Goal: Obtain resource: Download file/media

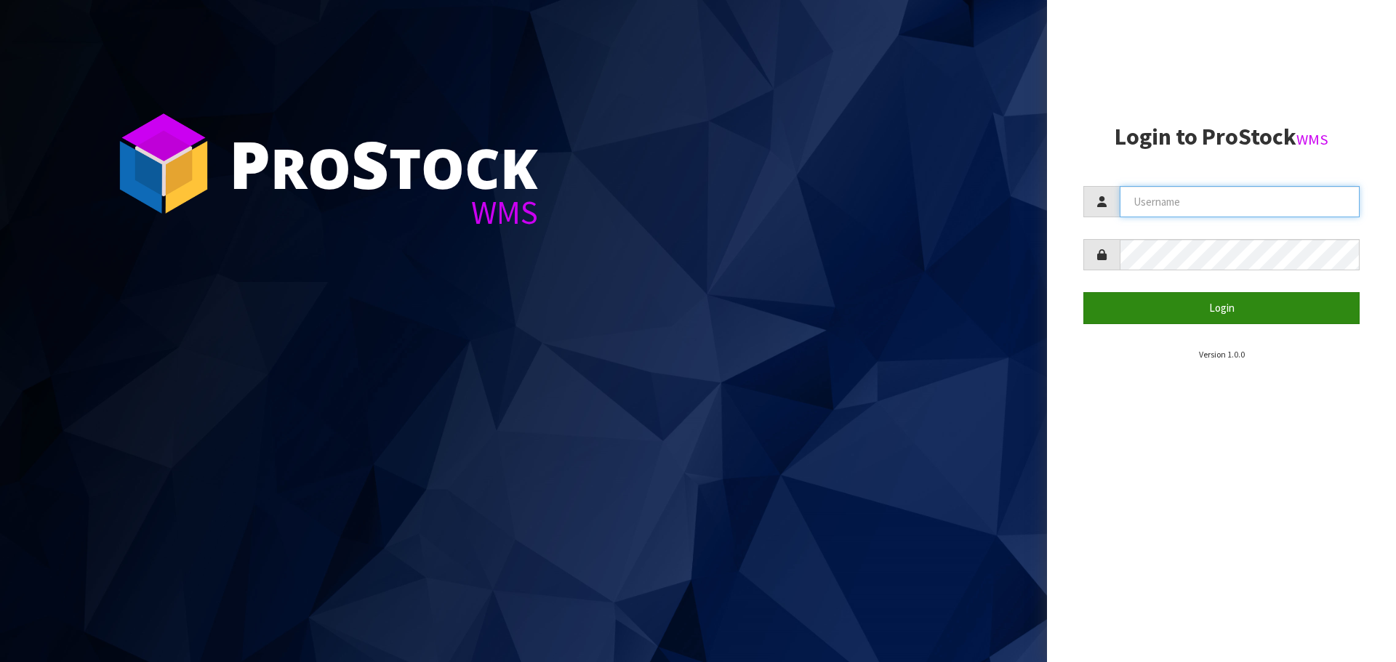
type input "Tuff TURF"
click at [1231, 302] on button "Login" at bounding box center [1221, 307] width 276 height 31
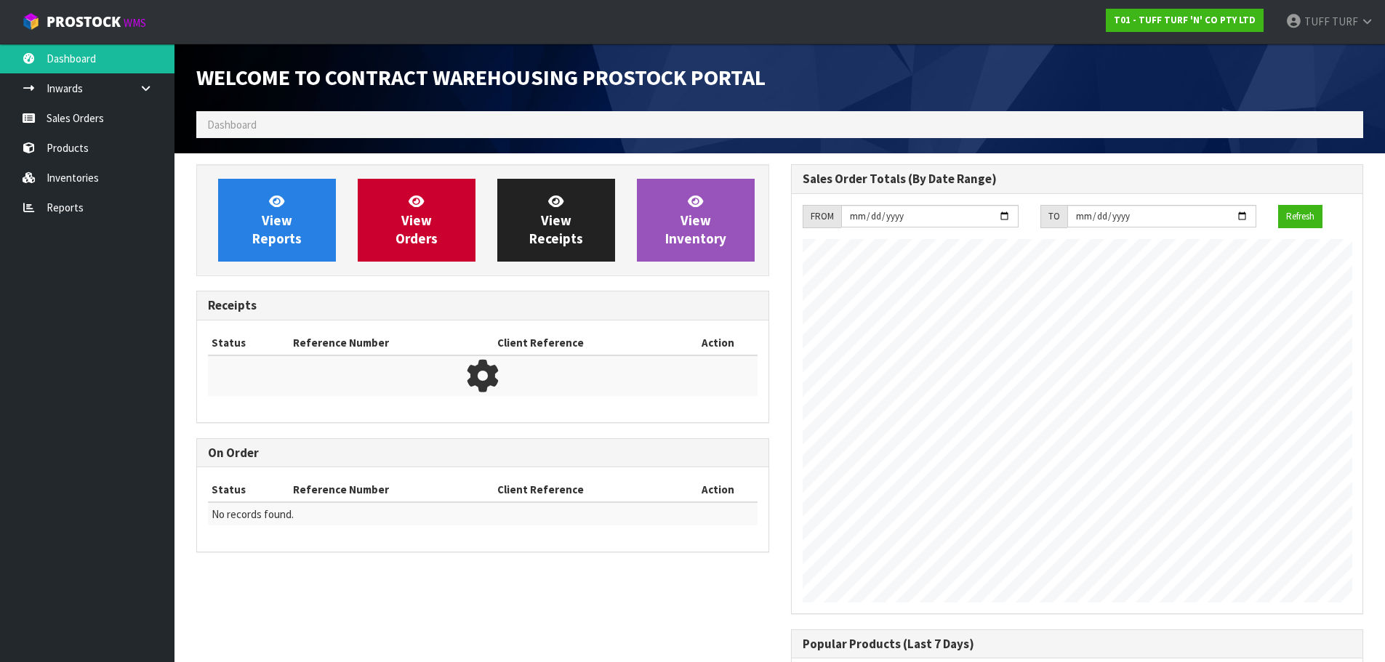
scroll to position [806, 594]
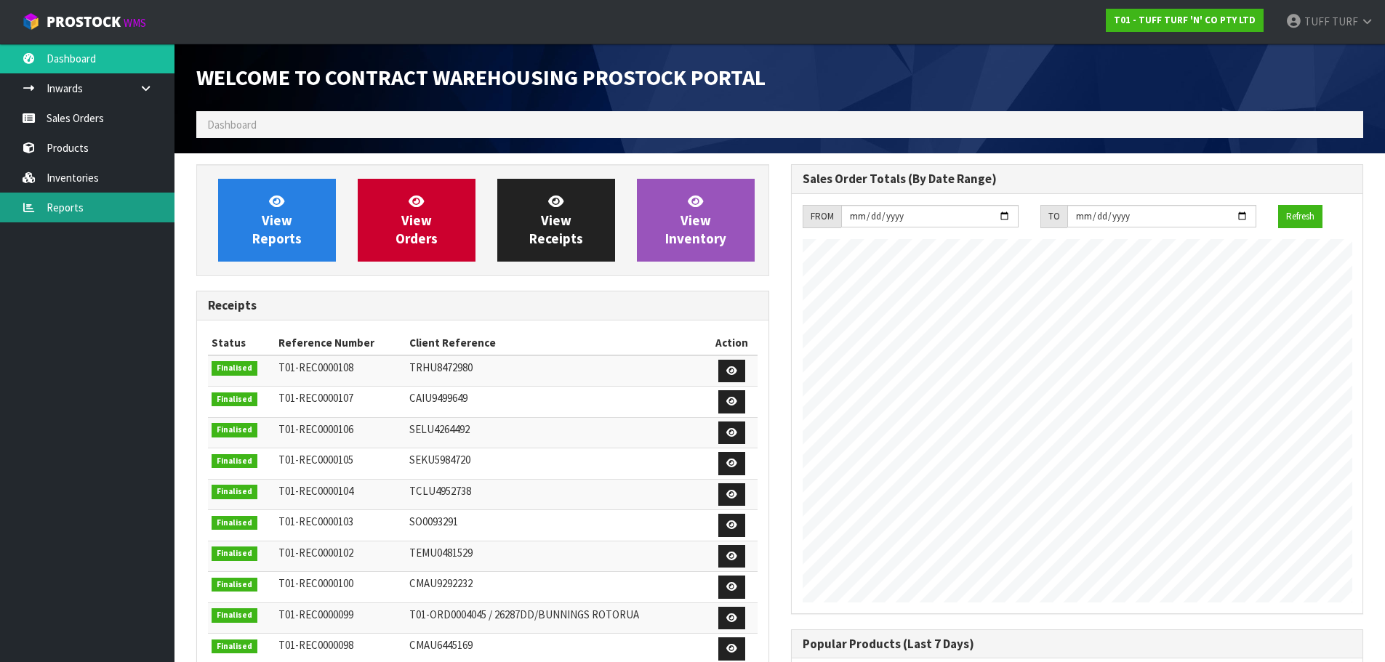
click at [65, 203] on link "Reports" at bounding box center [87, 208] width 174 height 30
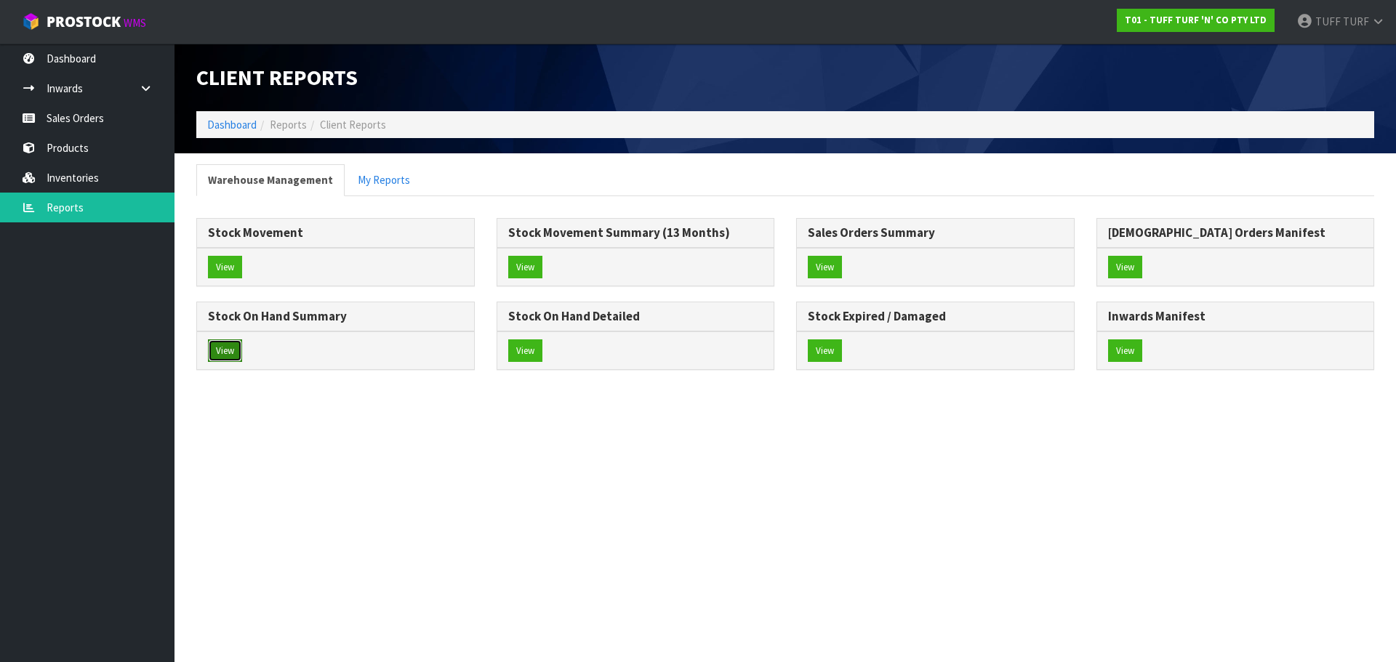
click at [226, 339] on button "View" at bounding box center [225, 350] width 34 height 23
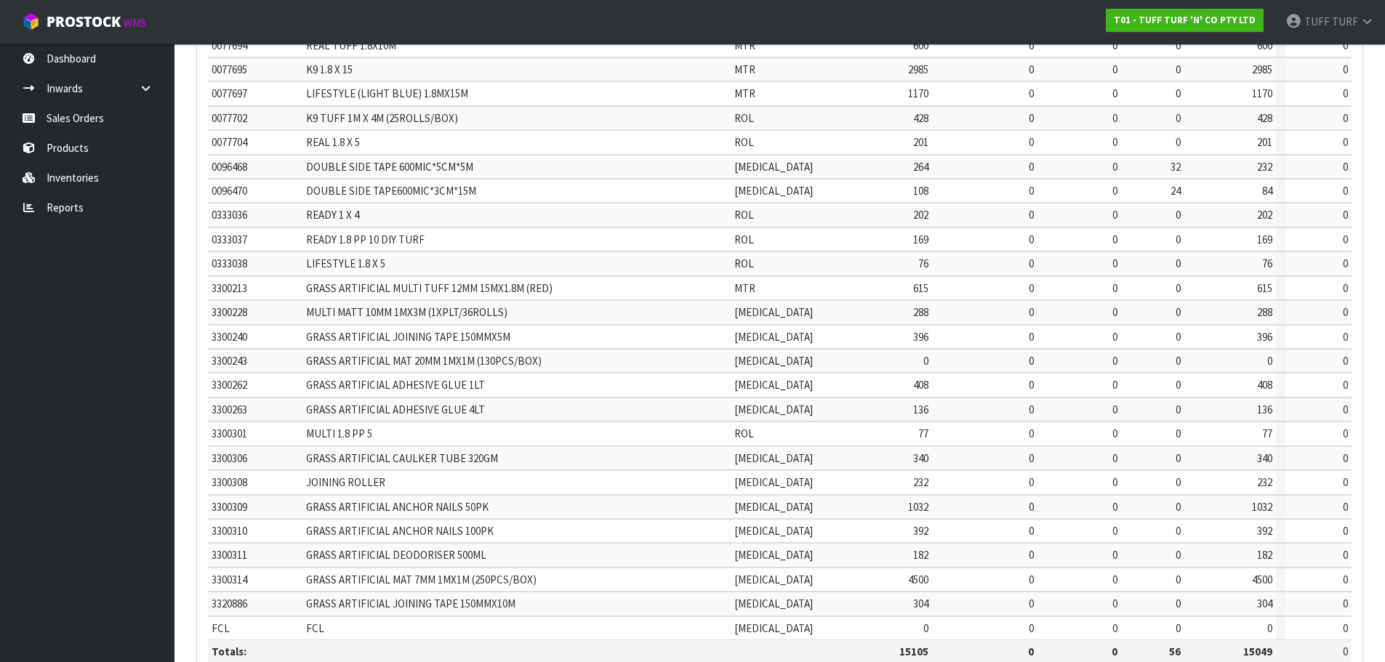
scroll to position [346, 0]
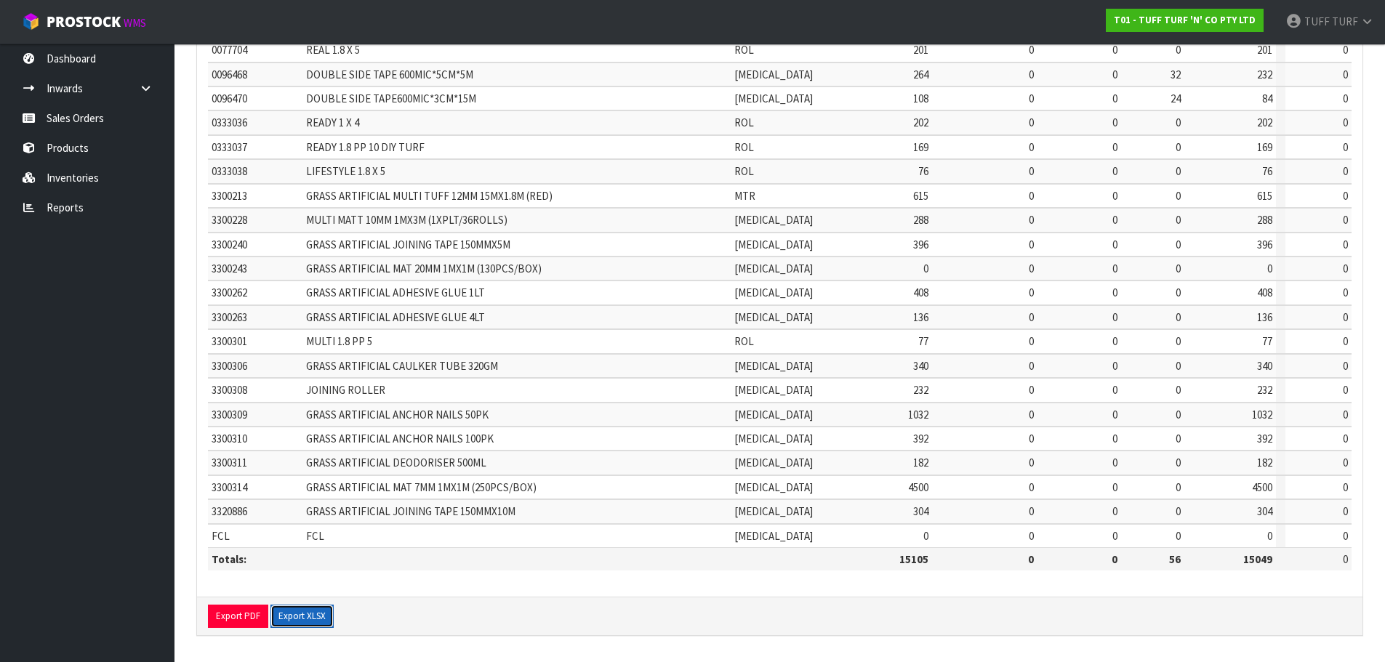
click at [307, 616] on button "Export XLSX" at bounding box center [301, 616] width 63 height 23
click at [67, 204] on link "Reports" at bounding box center [87, 208] width 174 height 30
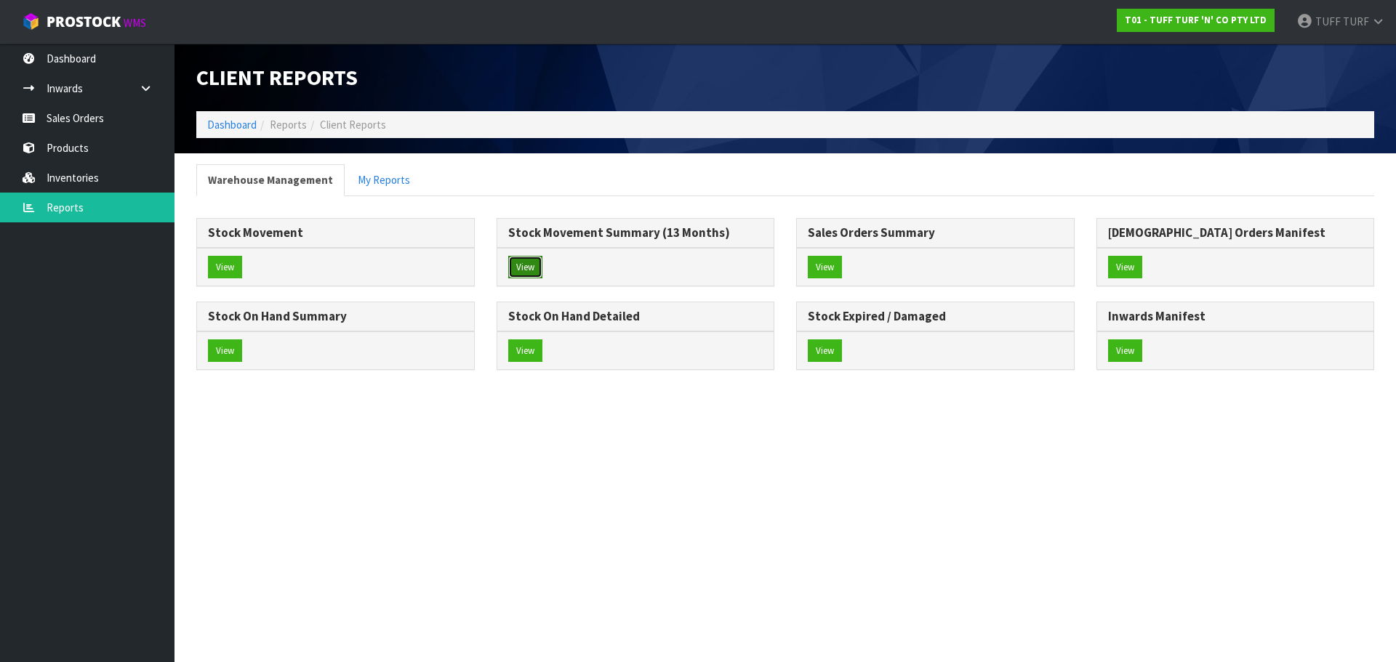
click at [526, 268] on button "View" at bounding box center [525, 267] width 34 height 23
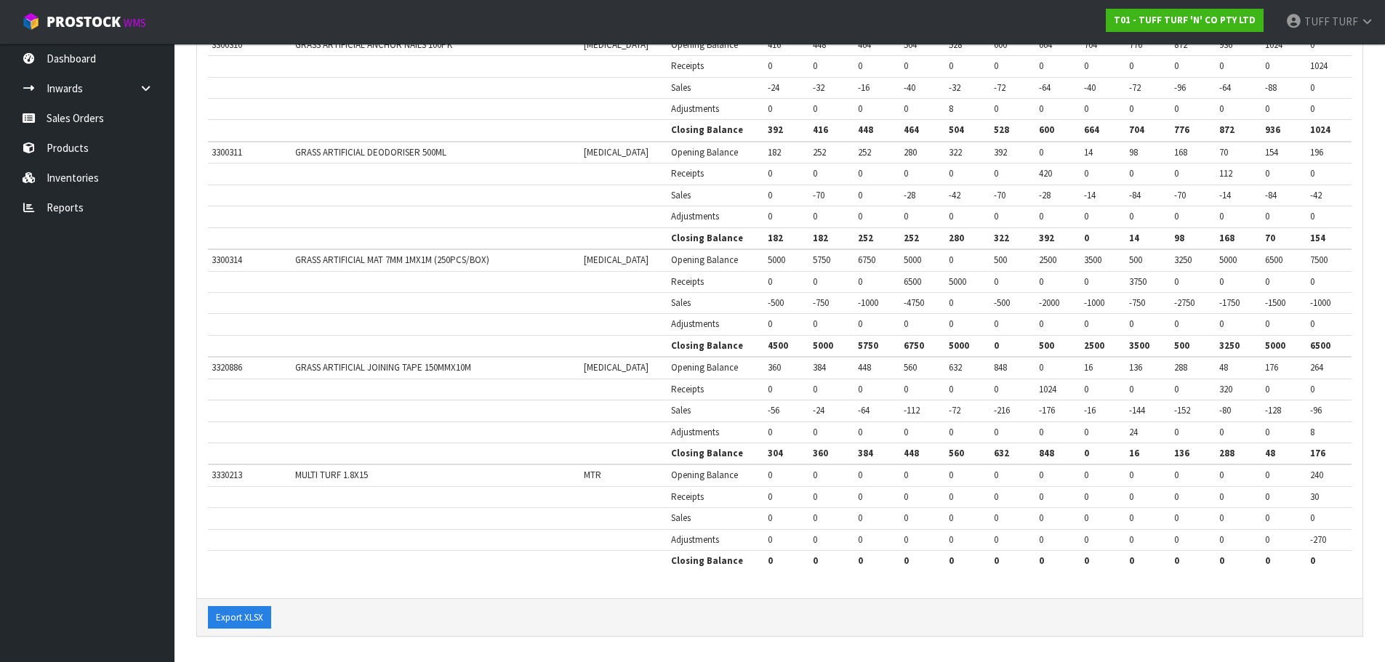
scroll to position [2427, 0]
click at [243, 615] on button "Export XLSX" at bounding box center [239, 617] width 63 height 23
